Goal: Information Seeking & Learning: Find specific fact

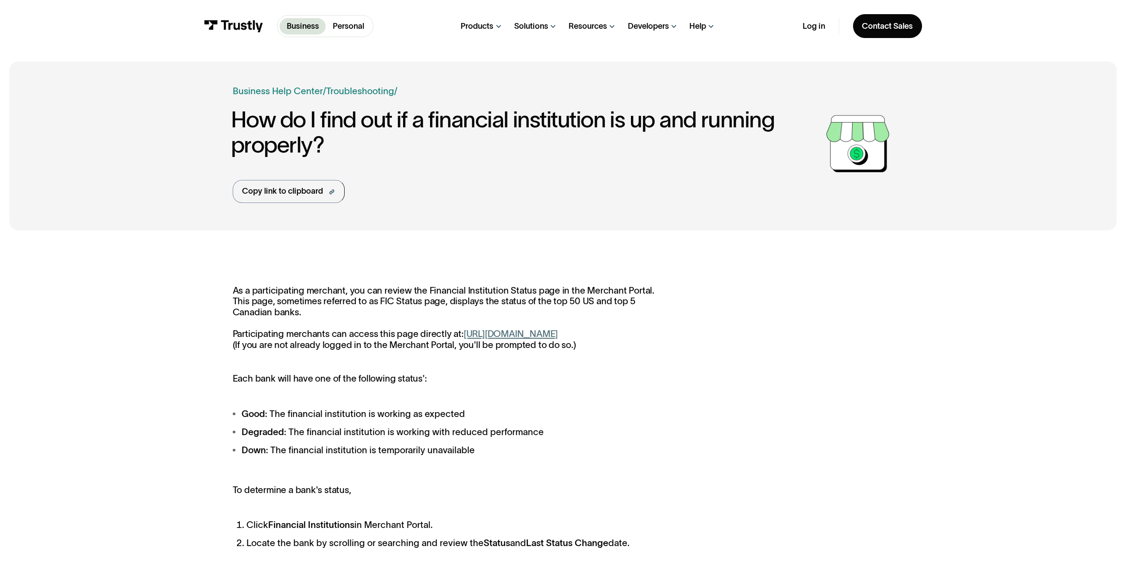
click at [535, 339] on link "https://paywithmybank.com/merchant-portal/fi_status" at bounding box center [510, 334] width 94 height 10
click at [864, 30] on div "Contact Sales" at bounding box center [887, 26] width 51 height 10
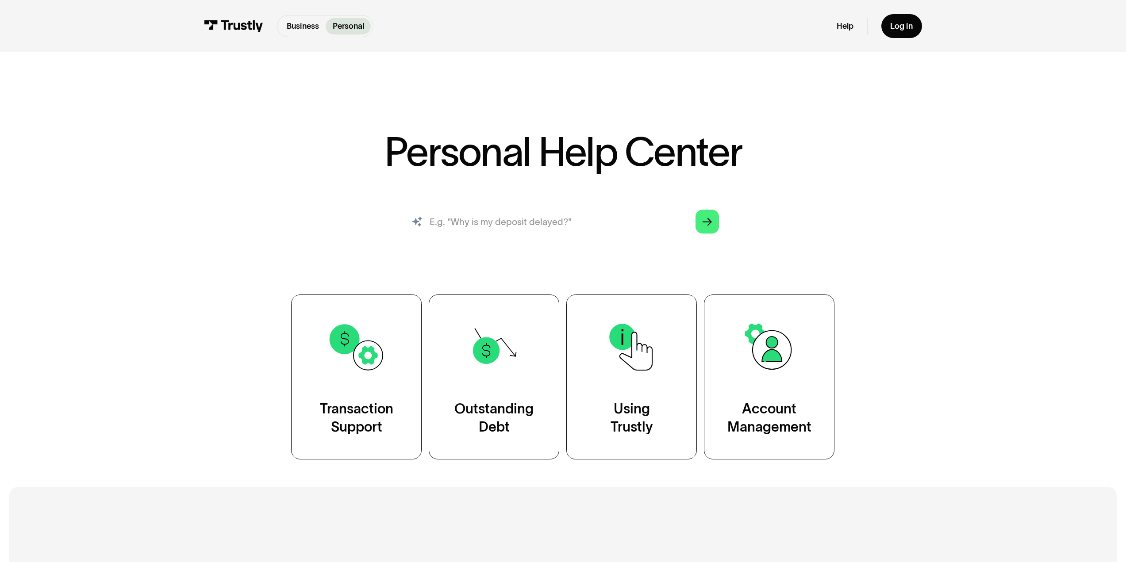
click at [595, 221] on input "search" at bounding box center [563, 221] width 330 height 36
click at [579, 228] on input "Are only 8 banks" at bounding box center [563, 221] width 330 height 36
type input "Are only 8 banks supported by Trustyl direct debit in [GEOGRAPHIC_DATA]"
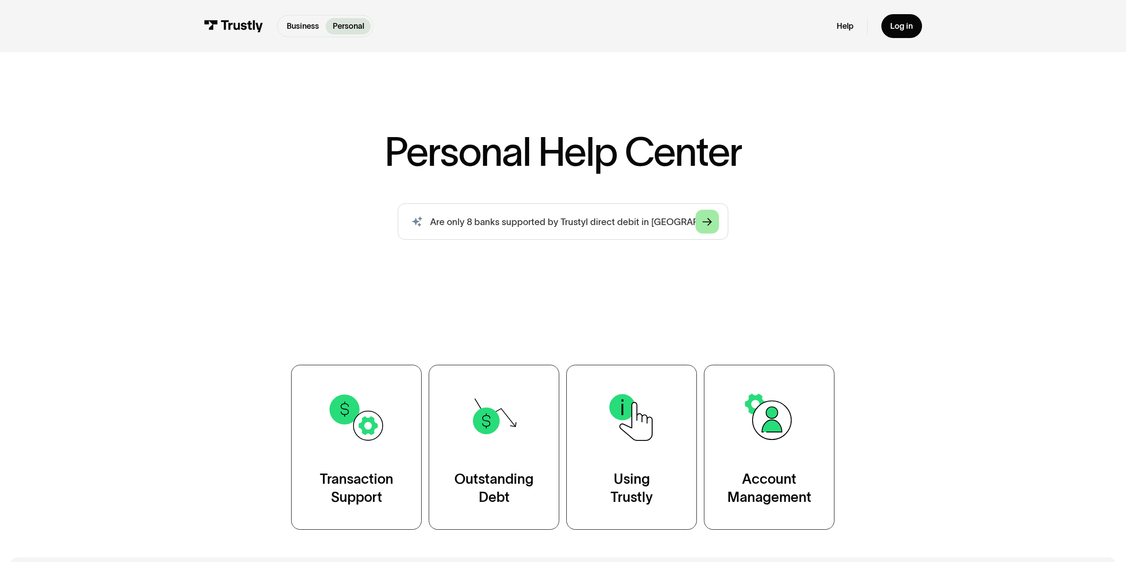
click at [698, 225] on link "Arrow Right" at bounding box center [707, 222] width 24 height 24
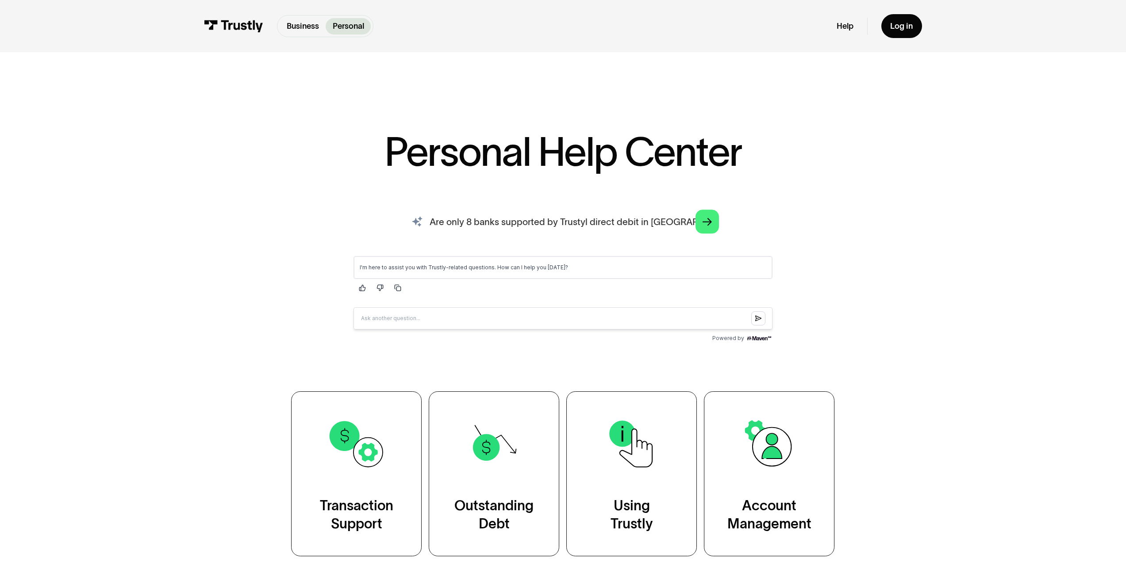
click at [460, 229] on input "Are only 8 banks supported by Trustyl direct debit in [GEOGRAPHIC_DATA]" at bounding box center [563, 221] width 330 height 36
click at [455, 318] on input "Question box" at bounding box center [562, 318] width 419 height 22
drag, startPoint x: 403, startPoint y: 320, endPoint x: 375, endPoint y: 312, distance: 29.3
click at [375, 312] on input "What Are only 8 banks supported by Trustyl direct debit in [GEOGRAPHIC_DATA]" at bounding box center [562, 318] width 419 height 22
click at [392, 318] on input "What banks supported by Trustyl direct debit in [GEOGRAPHIC_DATA]" at bounding box center [562, 318] width 419 height 22
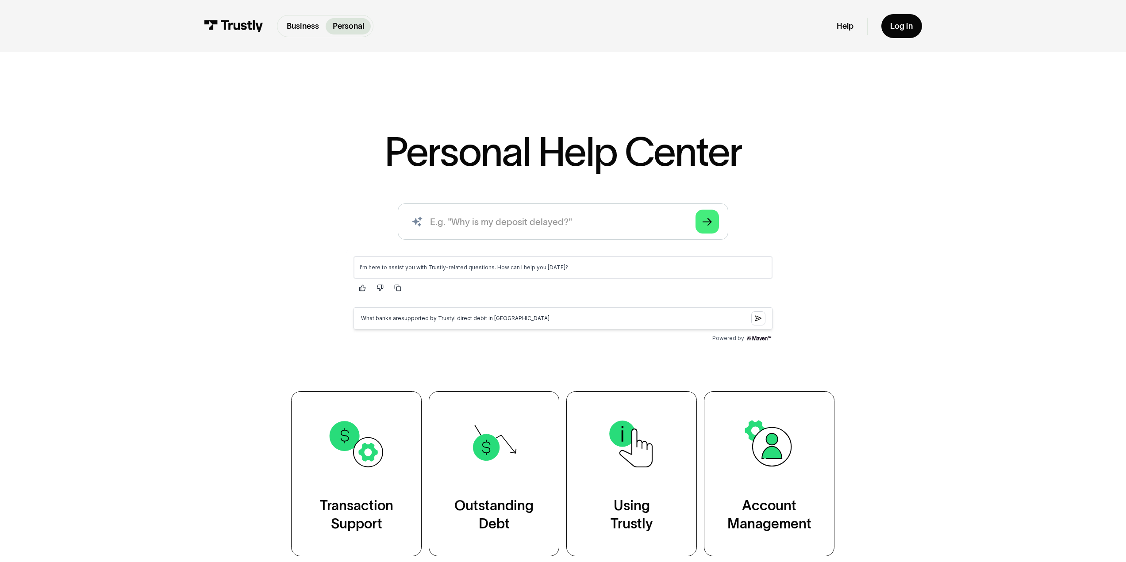
type input "What banks are supported by Trustyl direct debit in [GEOGRAPHIC_DATA]"
click at [563, 319] on input "What banks are supported by Trustyl direct debit in [GEOGRAPHIC_DATA]" at bounding box center [562, 318] width 419 height 22
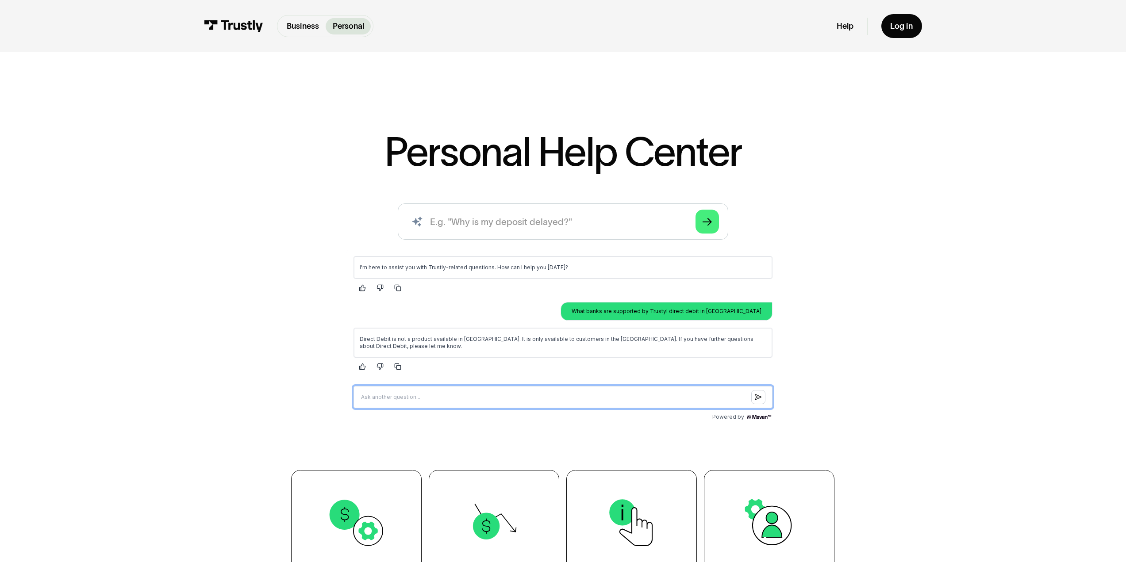
click at [643, 399] on input "Question box" at bounding box center [562, 397] width 419 height 22
type input "How can i talk or call a human?"
